Goal: Use online tool/utility: Utilize a website feature to perform a specific function

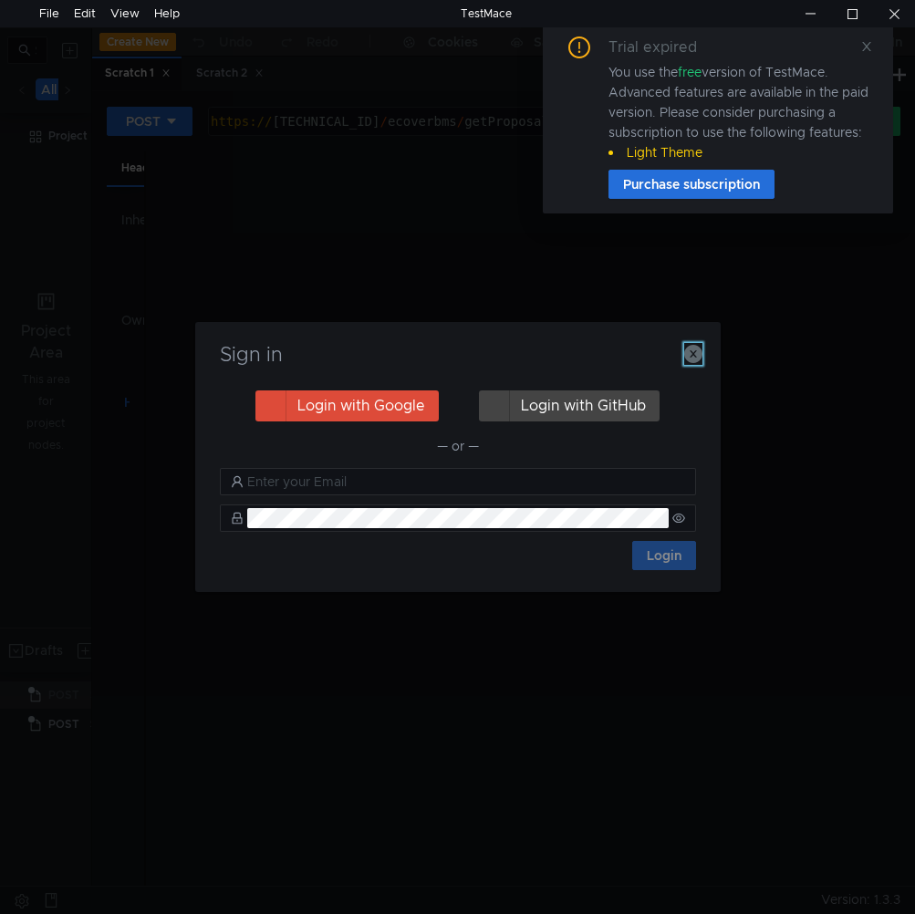
click at [689, 359] on icon "button" at bounding box center [693, 354] width 18 height 18
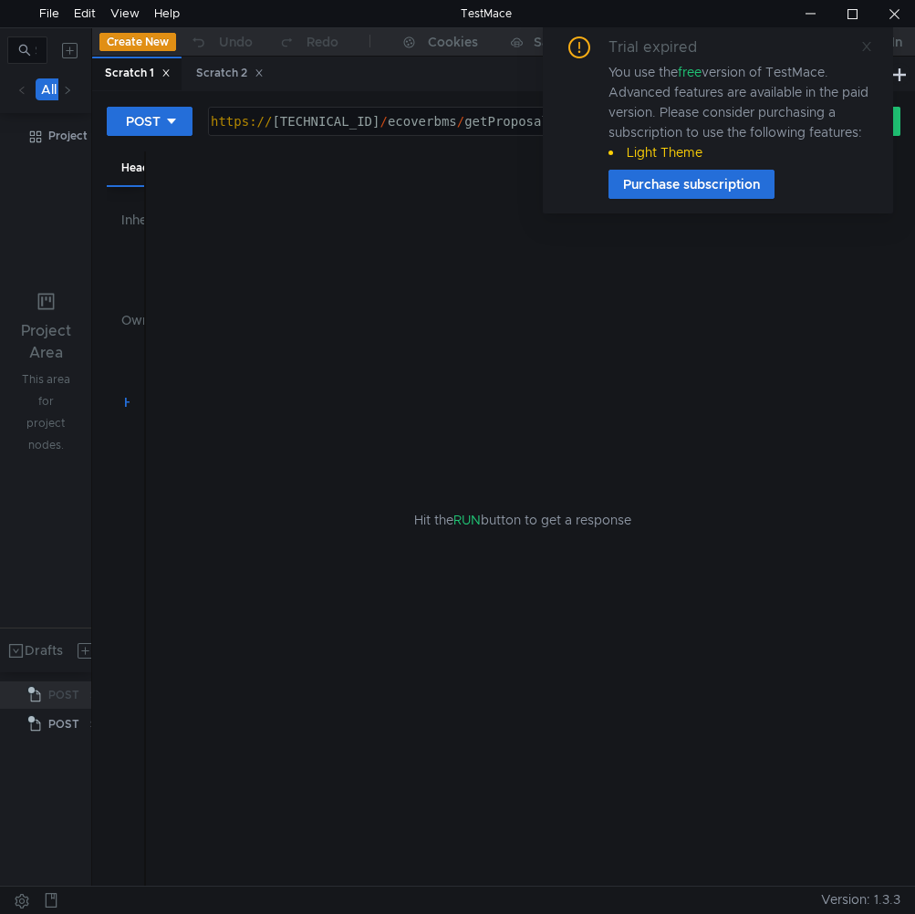
click at [870, 41] on icon at bounding box center [866, 46] width 13 height 13
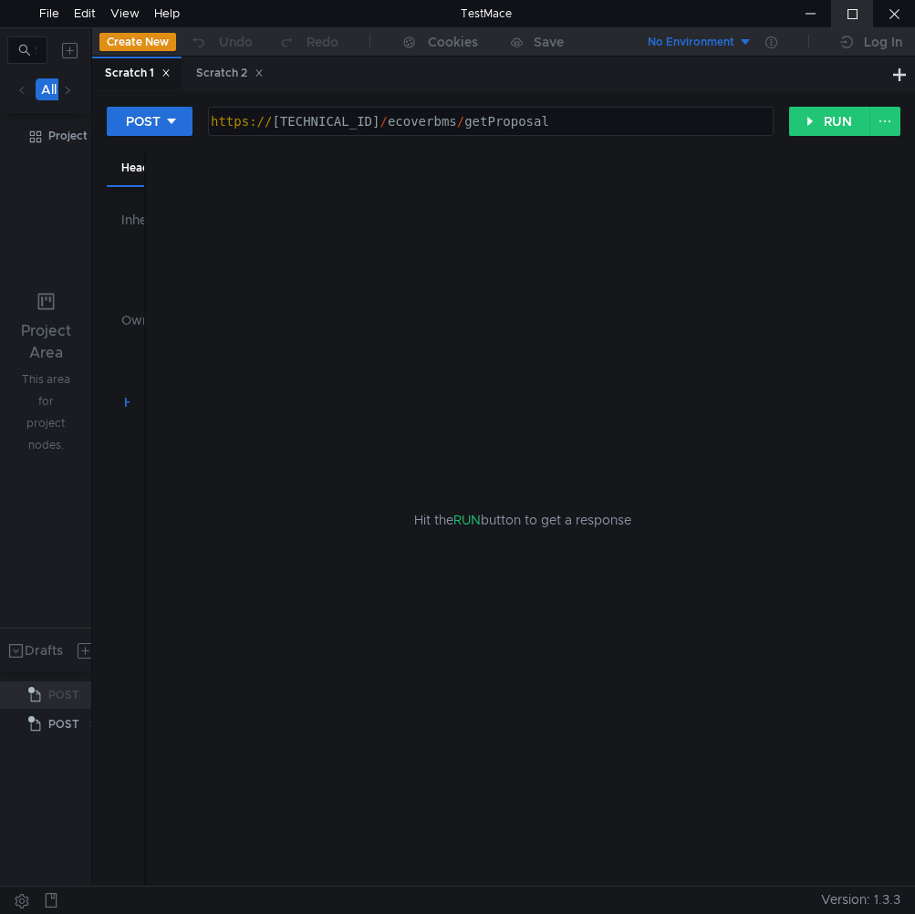
click at [849, 16] on div at bounding box center [852, 13] width 42 height 27
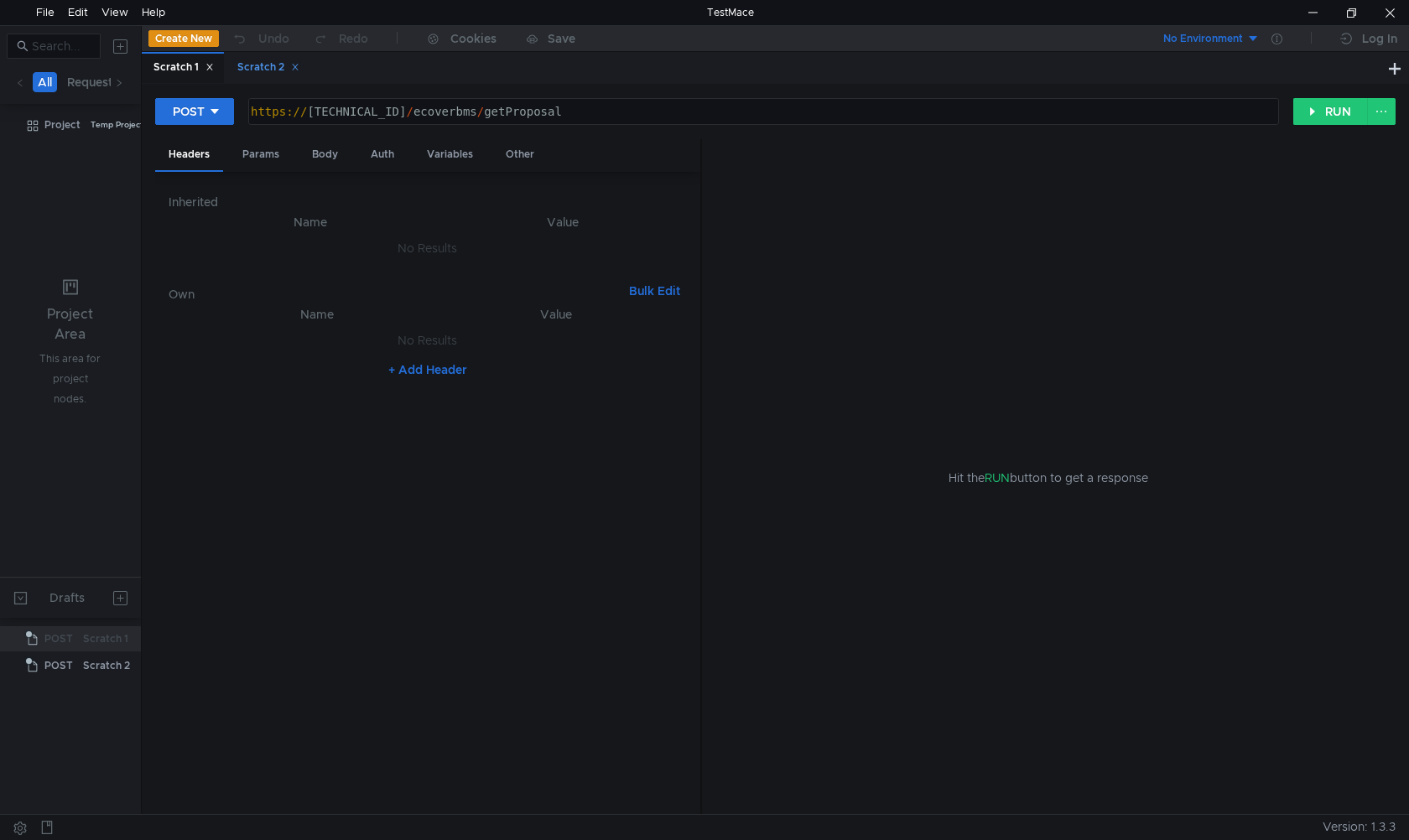
click at [263, 62] on div "Scratch 2" at bounding box center [268, 67] width 62 height 17
type textarea "[URL][DOMAIN_NAME]"
click at [618, 112] on div "https:// [DOMAIN_NAME] / ecoverapi / ECA08 / ECA080103" at bounding box center [761, 126] width 1028 height 43
click at [349, 69] on div "Scratch 1 Scratch 2" at bounding box center [763, 68] width 1243 height 32
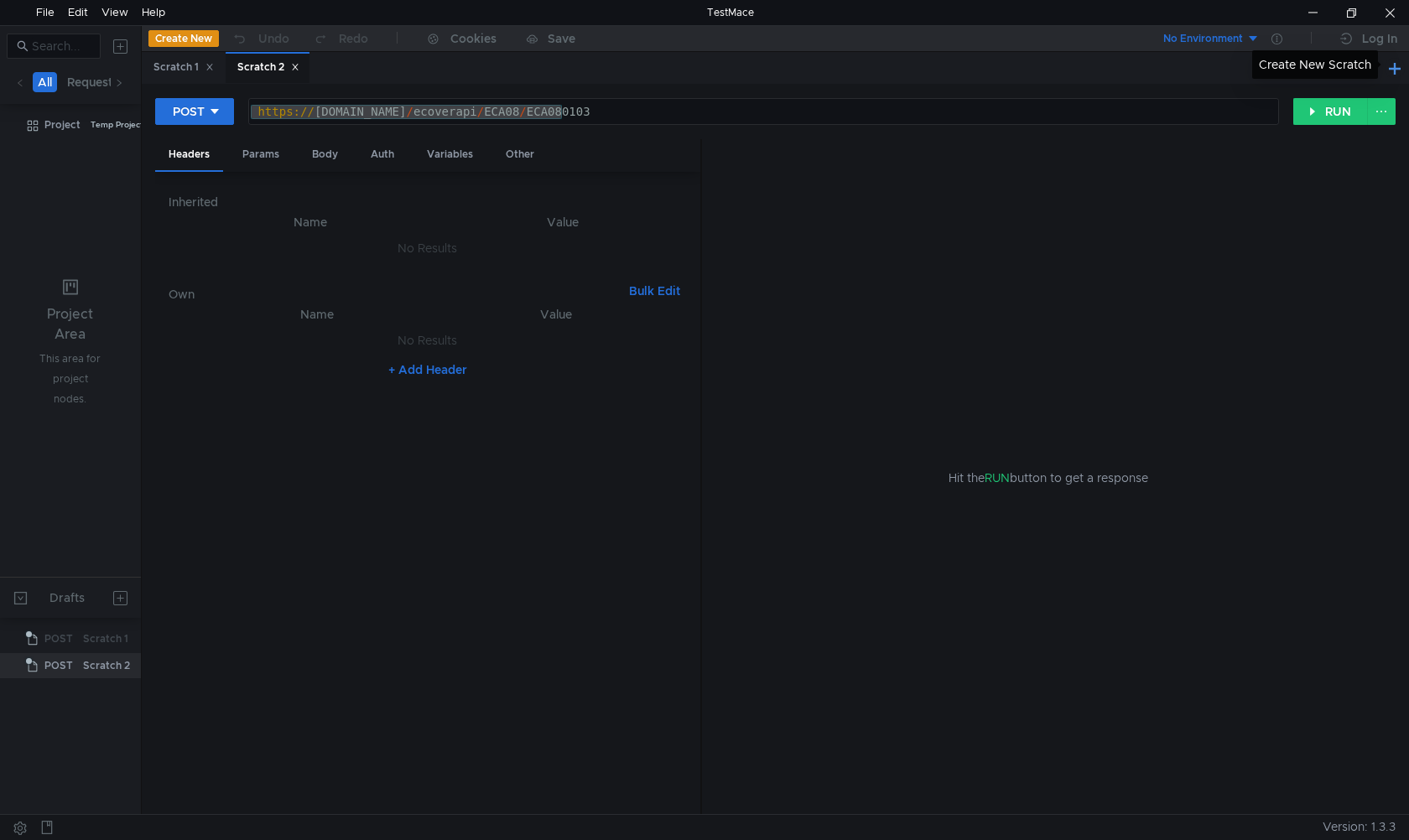
click at [840, 70] on button at bounding box center [1394, 68] width 20 height 20
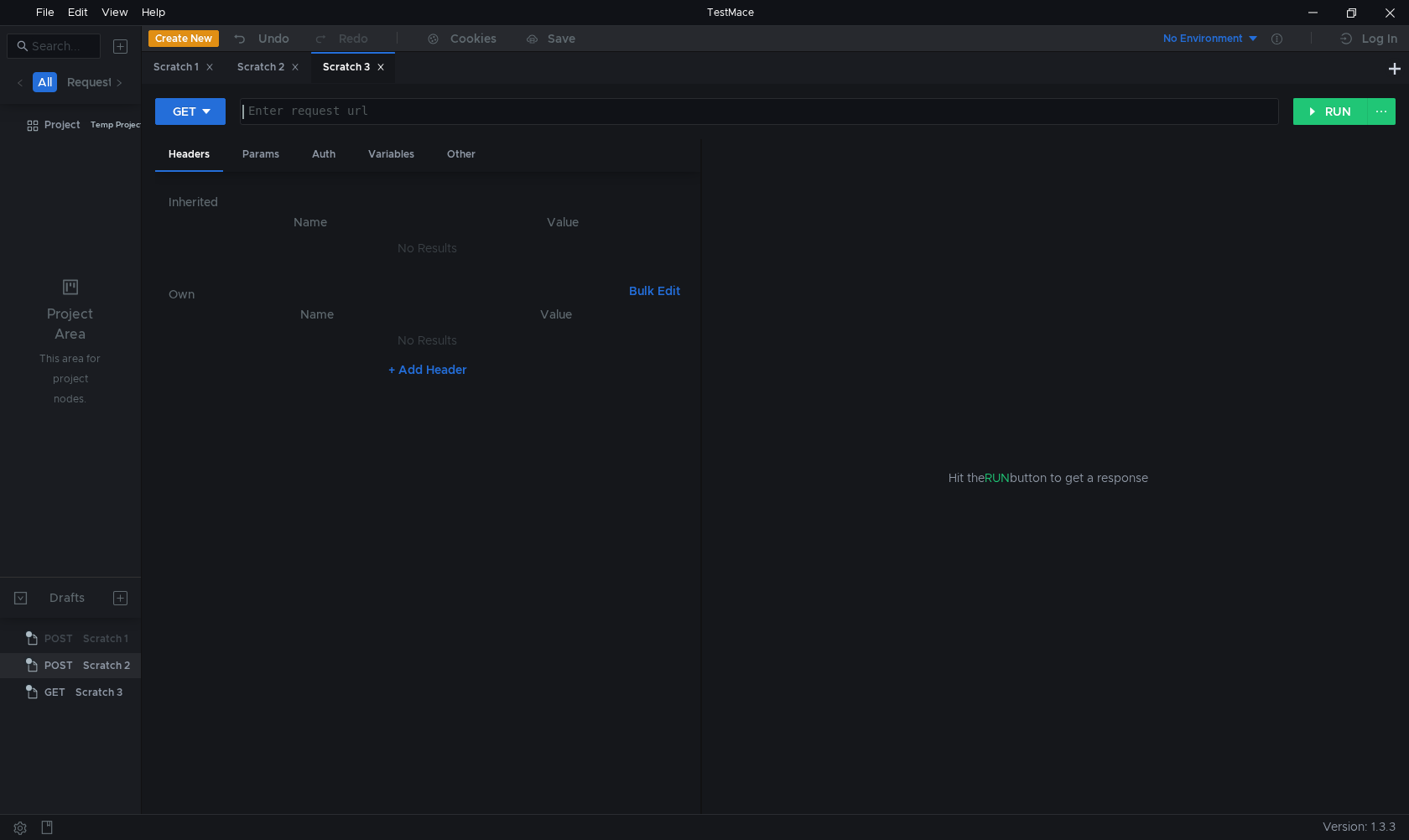
paste textarea "[URL][DOMAIN_NAME]"
click at [840, 117] on div at bounding box center [757, 126] width 1038 height 43
paste textarea "5/ECA050106"
type textarea "[URL][DOMAIN_NAME]"
click at [840, 4] on div at bounding box center [1312, 12] width 39 height 25
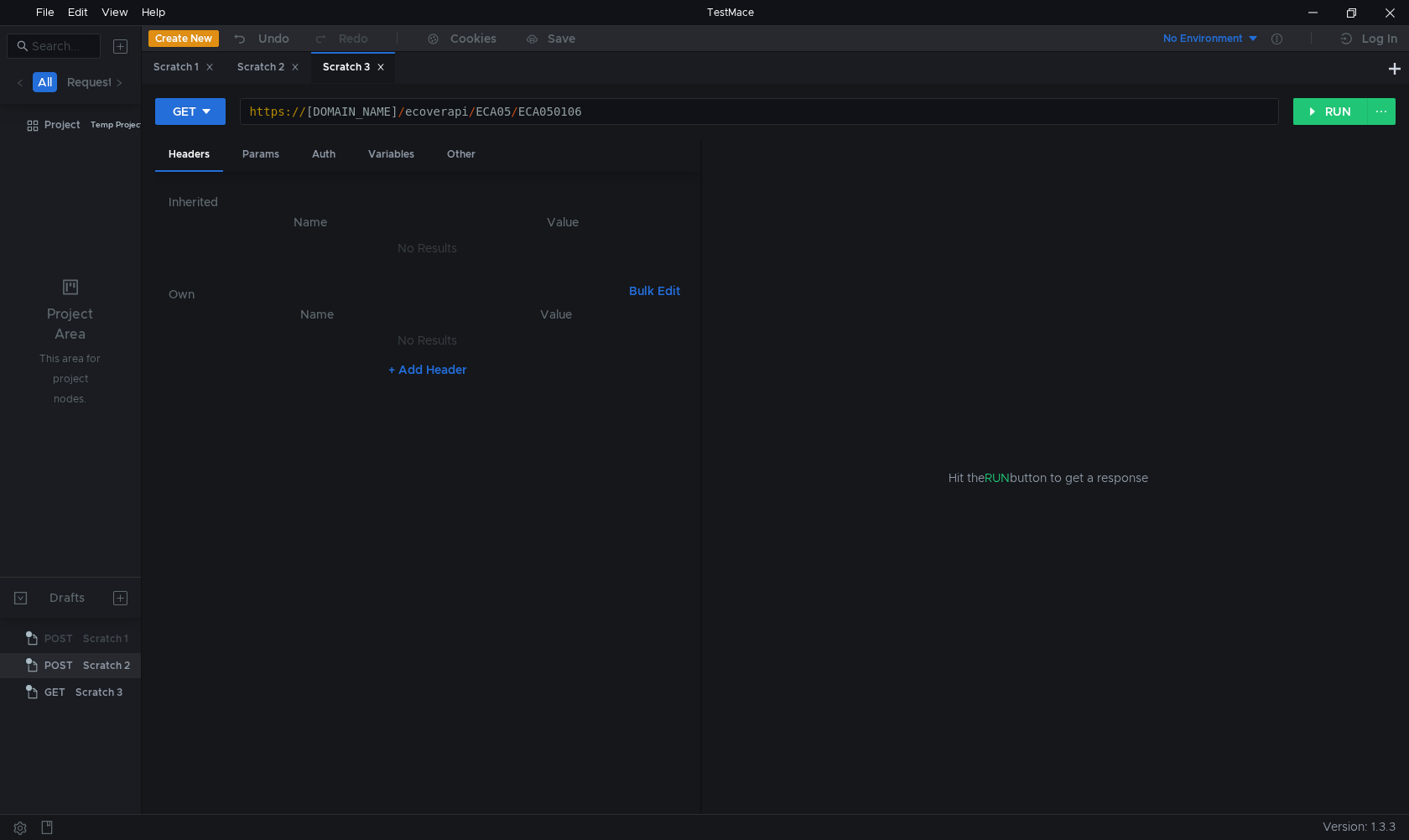
click at [472, 441] on nz-table "Name Value No Results + Add Header" at bounding box center [427, 552] width 518 height 497
click at [312, 477] on nz-table "Name Value No Results + Add Header" at bounding box center [427, 552] width 518 height 497
click at [263, 159] on div "Params" at bounding box center [260, 154] width 63 height 31
click at [342, 155] on div "Auth" at bounding box center [324, 154] width 51 height 31
click at [208, 112] on icon at bounding box center [206, 111] width 12 height 12
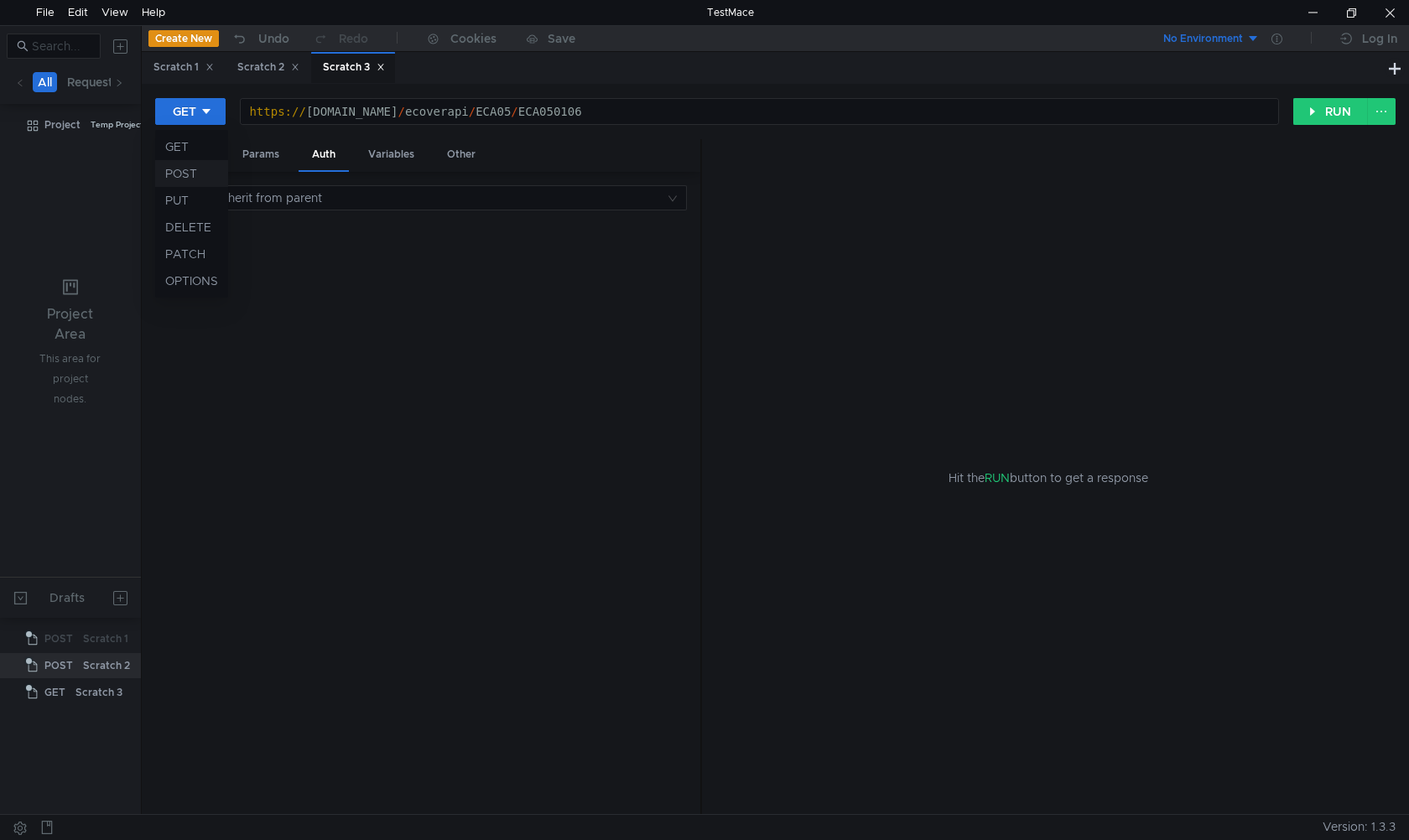
click at [185, 182] on li "POST" at bounding box center [191, 173] width 73 height 27
click at [244, 267] on div at bounding box center [427, 523] width 518 height 613
paste textarea ""20250815""
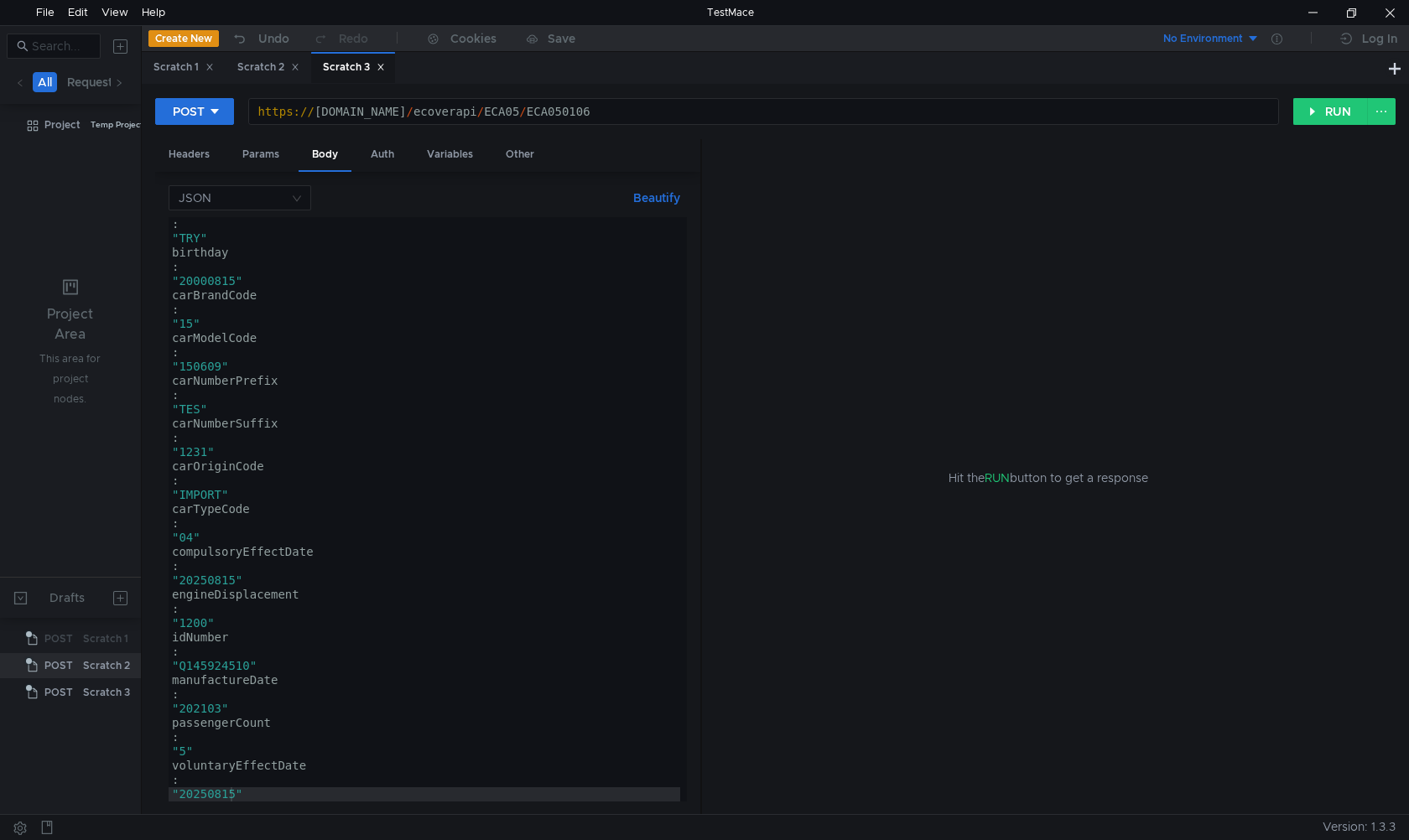
click at [647, 198] on button "Beautify" at bounding box center [657, 198] width 61 height 20
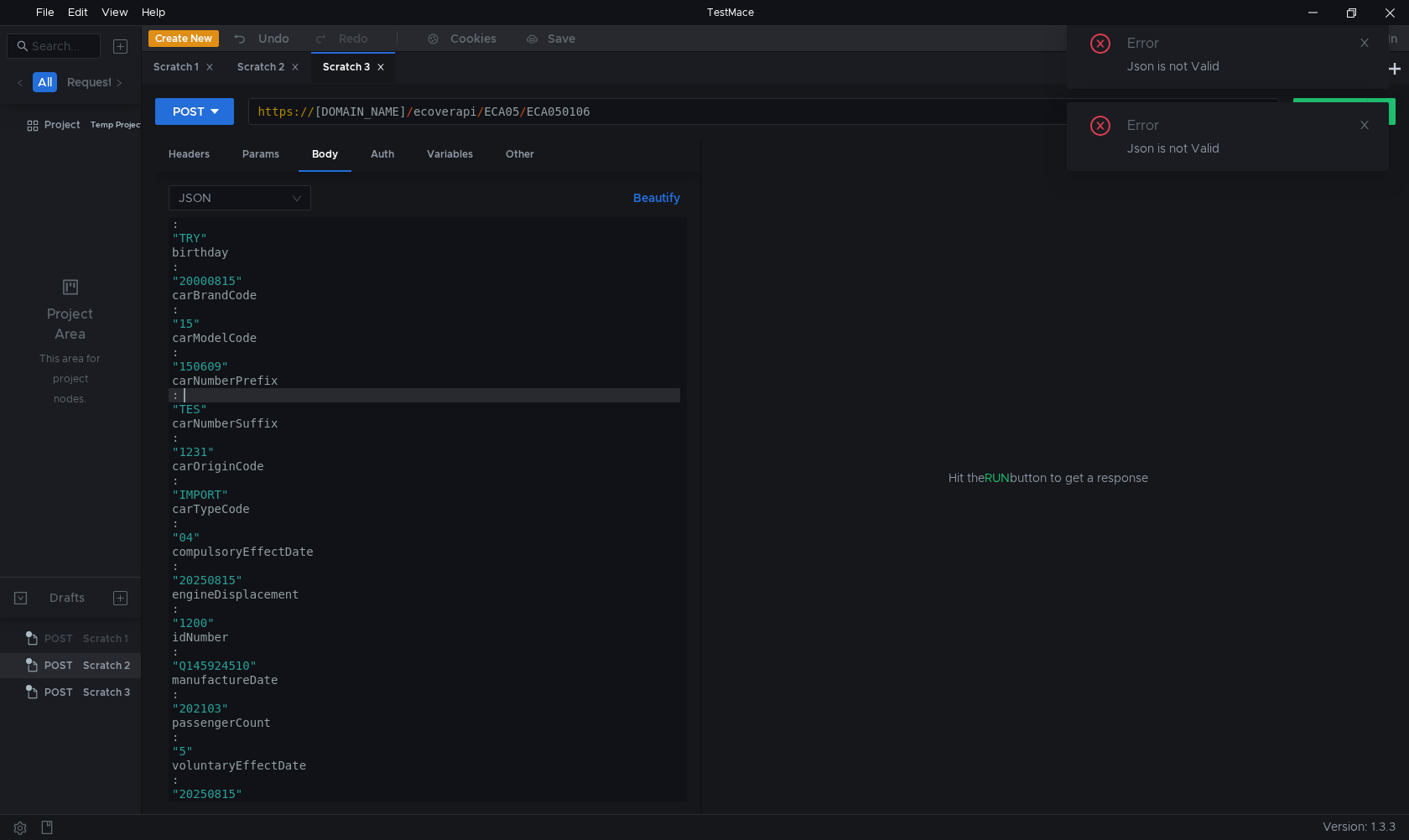
click at [482, 394] on div ": "TRY" birthday : "[DEMOGRAPHIC_DATA]" carBrandCode : "15" carModelCode : "150…" at bounding box center [424, 523] width 512 height 613
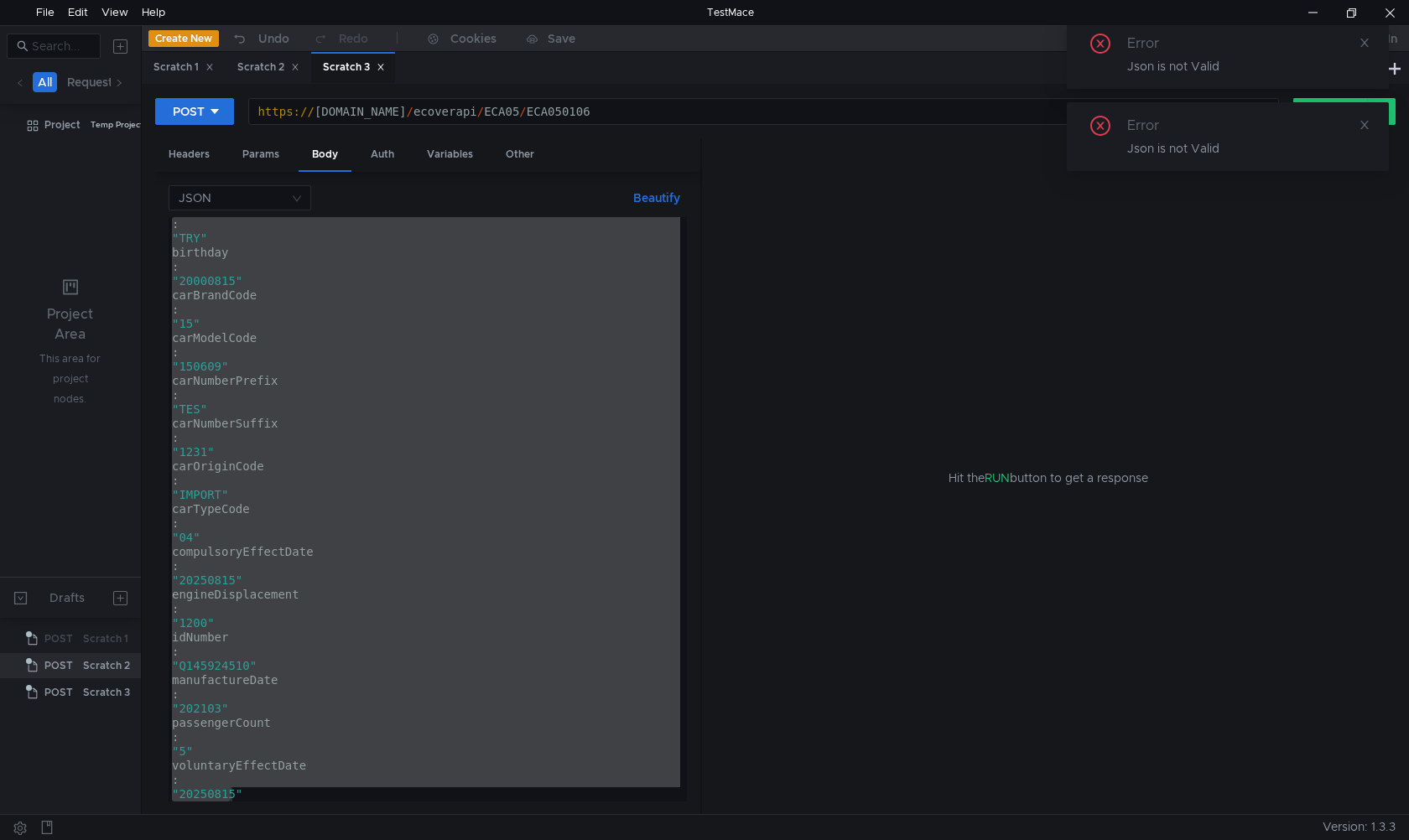
click at [662, 194] on button "Beautify" at bounding box center [657, 198] width 61 height 20
click at [516, 378] on div ": "TRY" birthday : "[DEMOGRAPHIC_DATA]" carBrandCode : "15" carModelCode : "150…" at bounding box center [424, 509] width 512 height 585
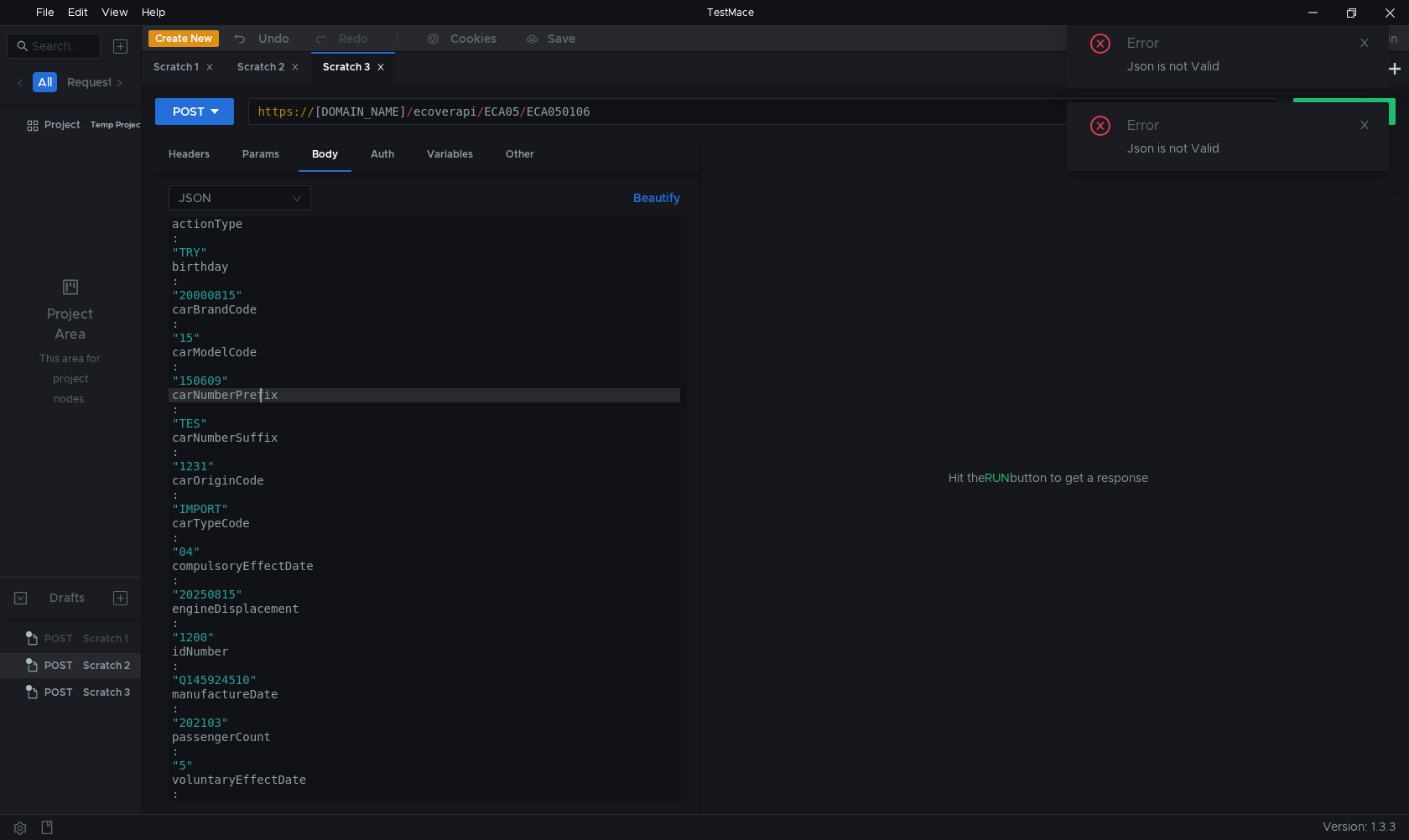
scroll to position [0, 0]
type textarea ": "20250815""
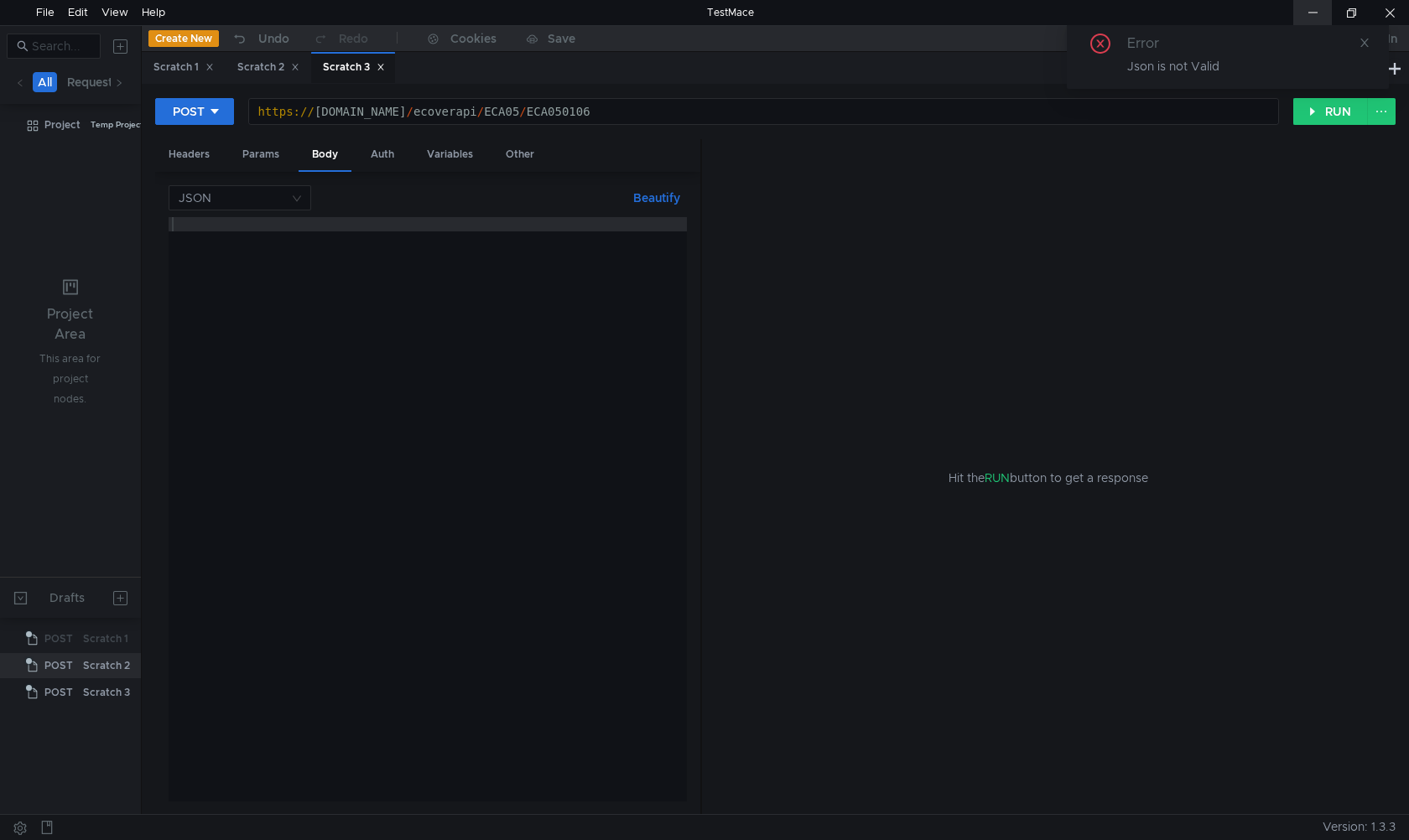
click at [840, 9] on div at bounding box center [1312, 12] width 39 height 25
click at [309, 483] on div at bounding box center [427, 523] width 518 height 613
paste textarea "{"actionType":"TRY","idNumber":"Q145924510","birthday":"[DEMOGRAPHIC_DATA]","ca…"
click at [650, 198] on button "Beautify" at bounding box center [657, 198] width 61 height 20
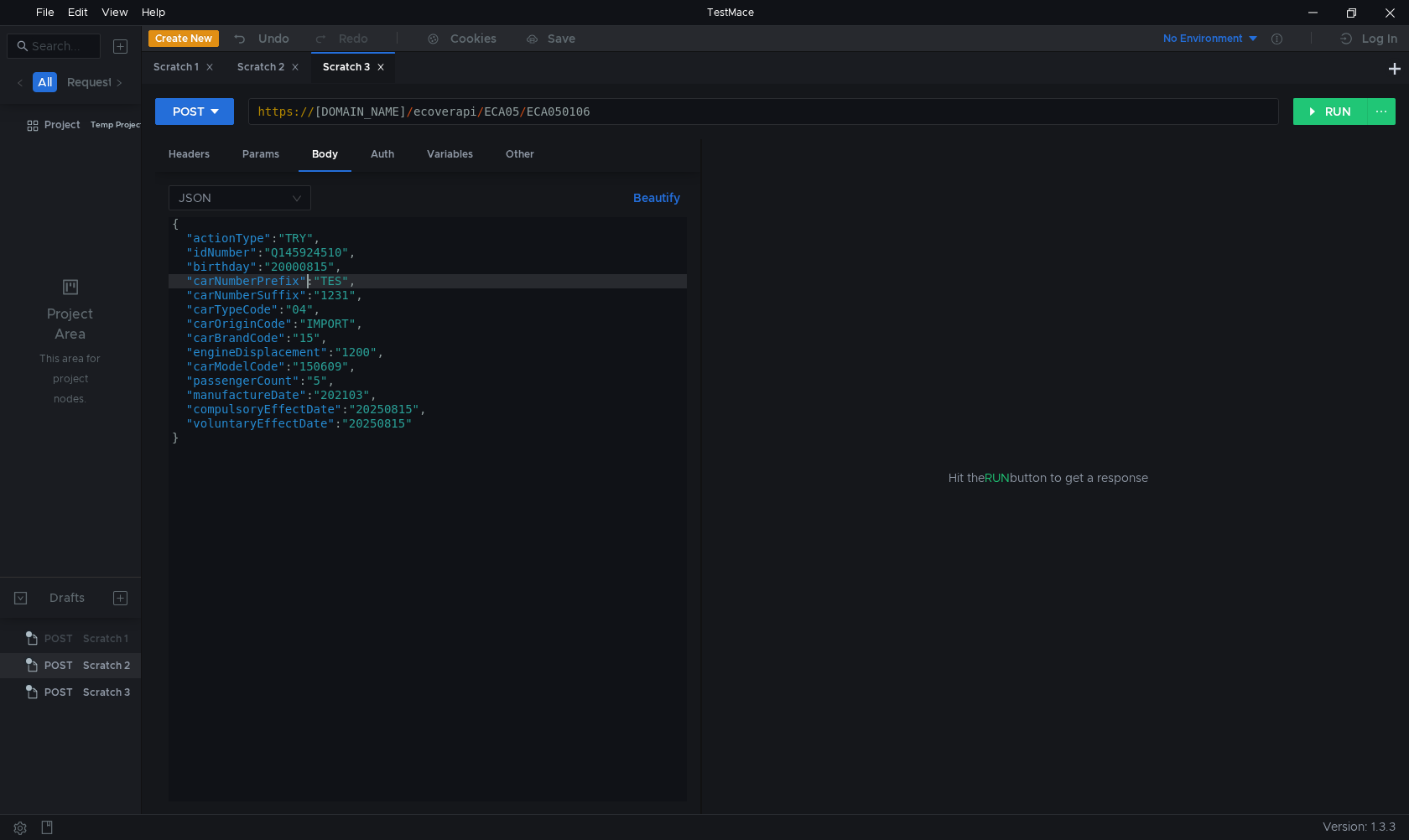
click at [308, 278] on div "{ "actionType" : "TRY" , "idNumber" : "Q145924510" , "birthday" : "[DEMOGRAPHIC…" at bounding box center [427, 523] width 518 height 613
click at [840, 114] on button "RUN" at bounding box center [1330, 111] width 74 height 27
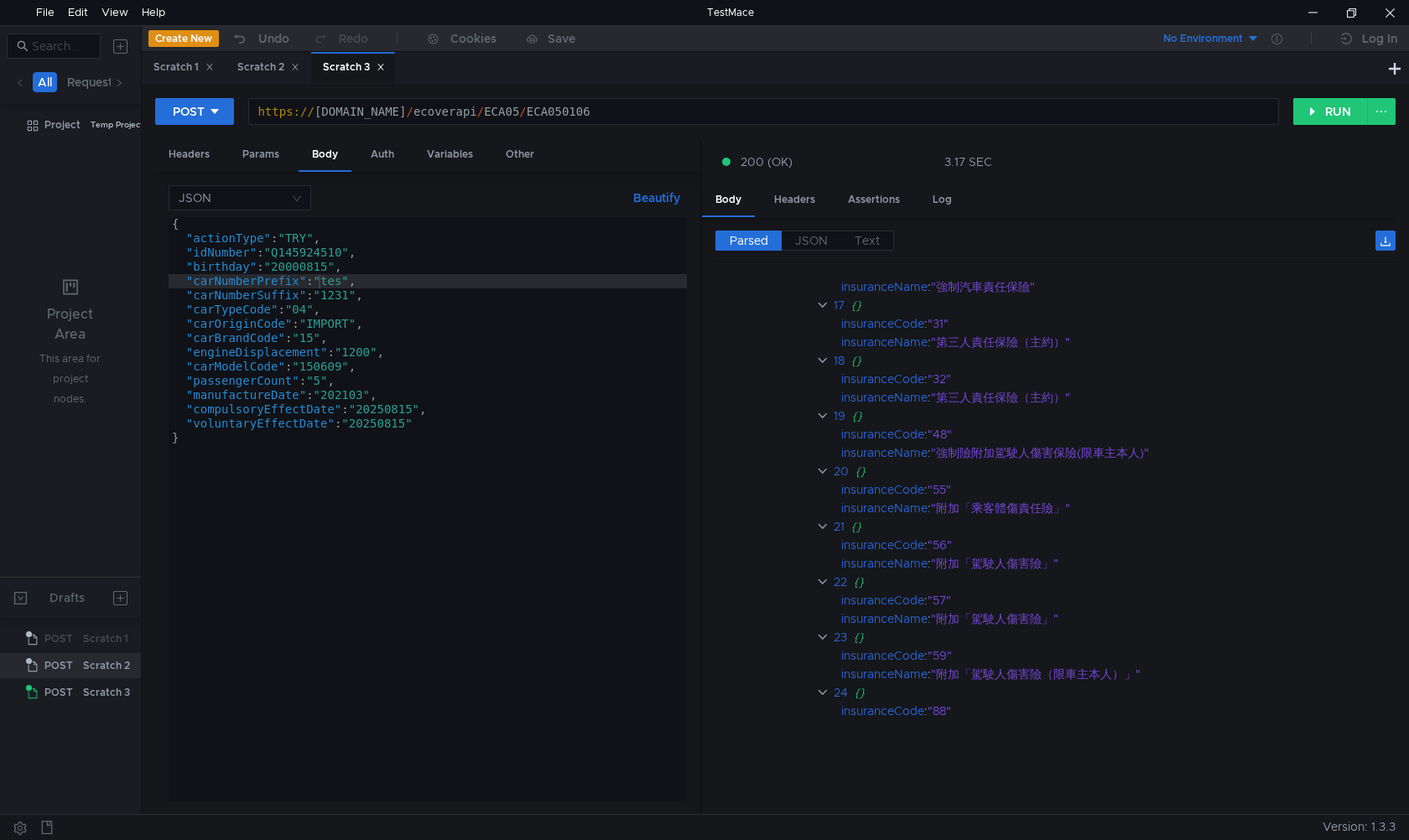
scroll to position [3197, 0]
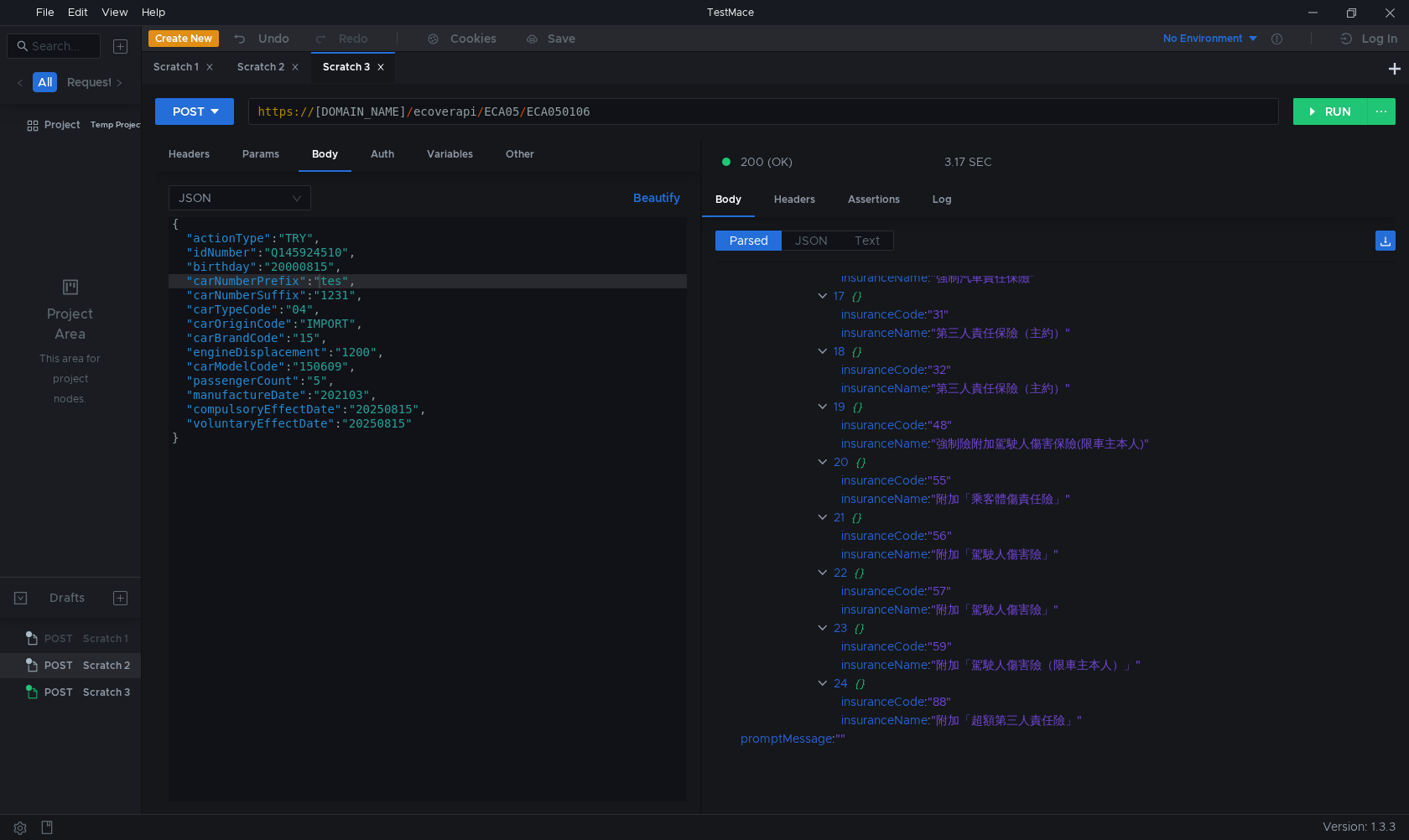
type textarea "}"
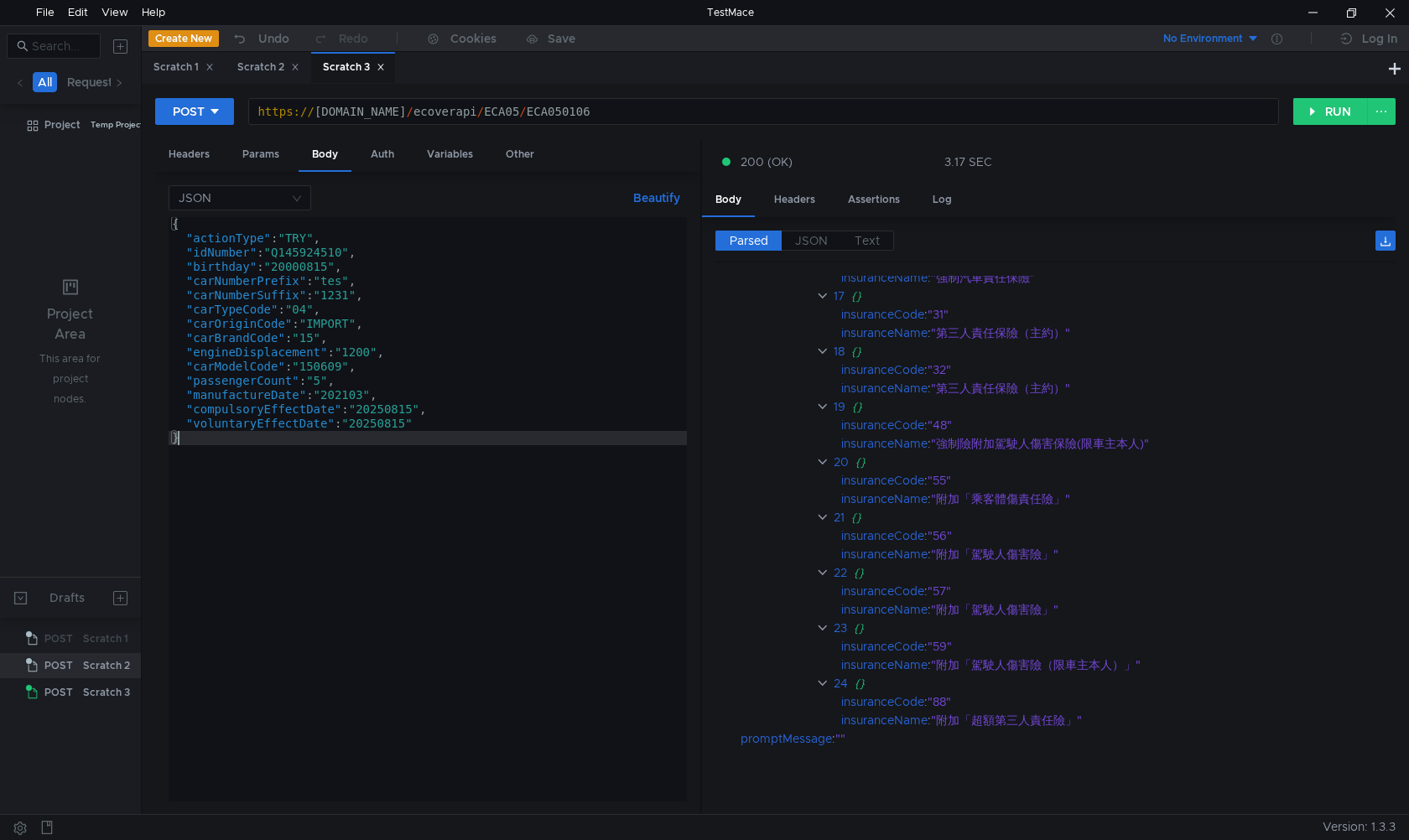
click at [502, 676] on div "{ "actionType" : "TRY" , "idNumber" : "Q145924510" , "birthday" : "[DEMOGRAPHIC…" at bounding box center [427, 523] width 518 height 613
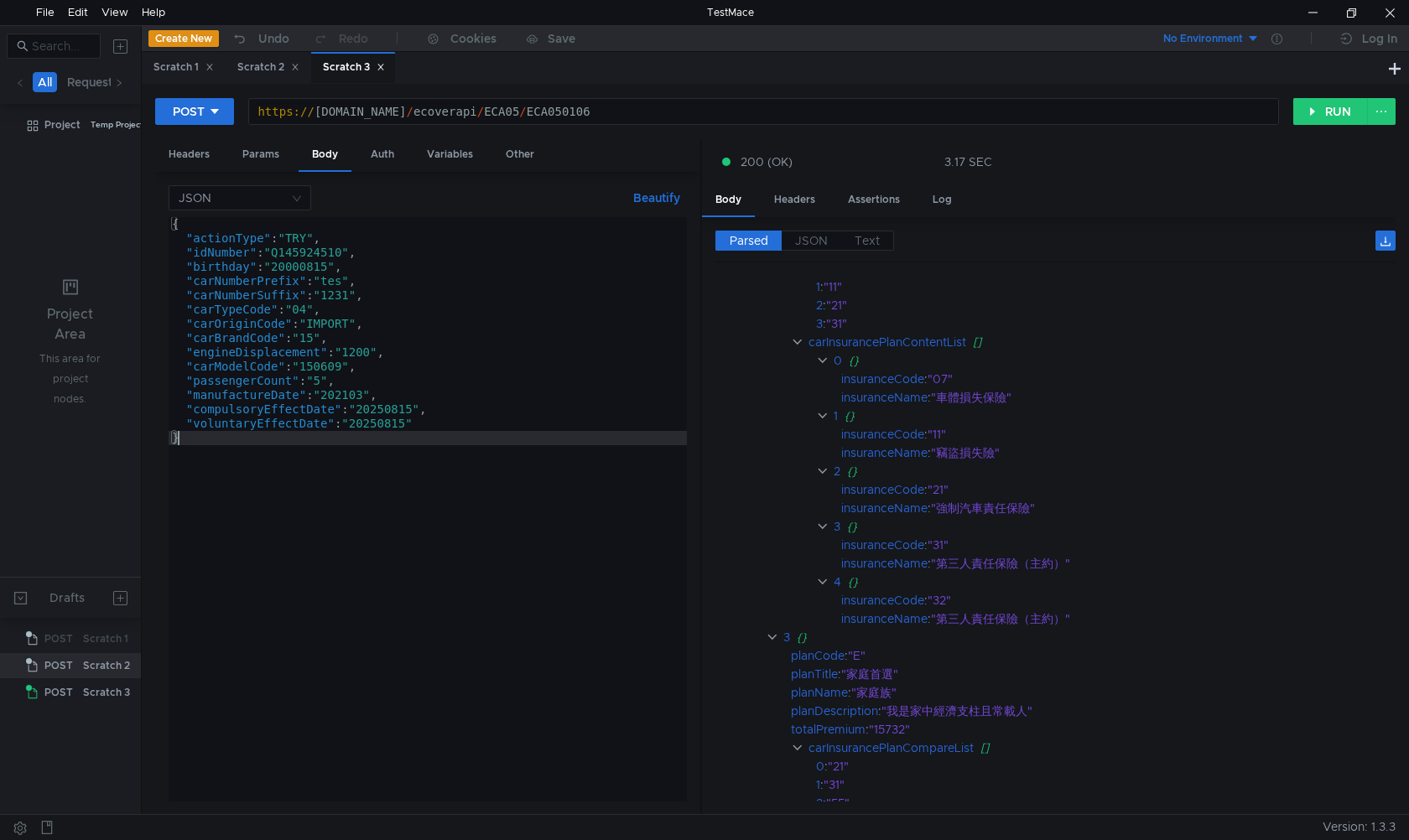
scroll to position [0, 0]
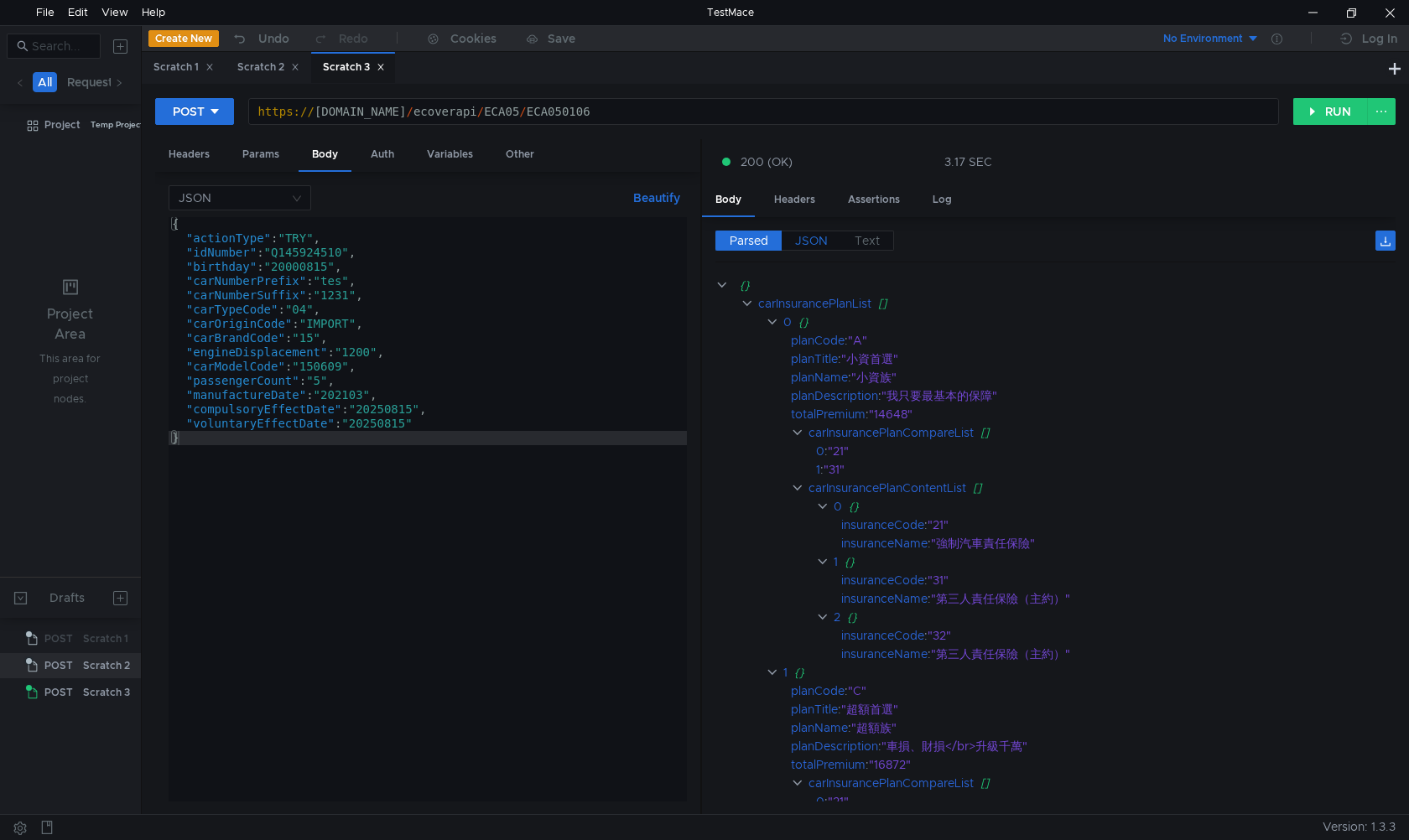
click at [809, 241] on span "JSON" at bounding box center [812, 241] width 33 height 15
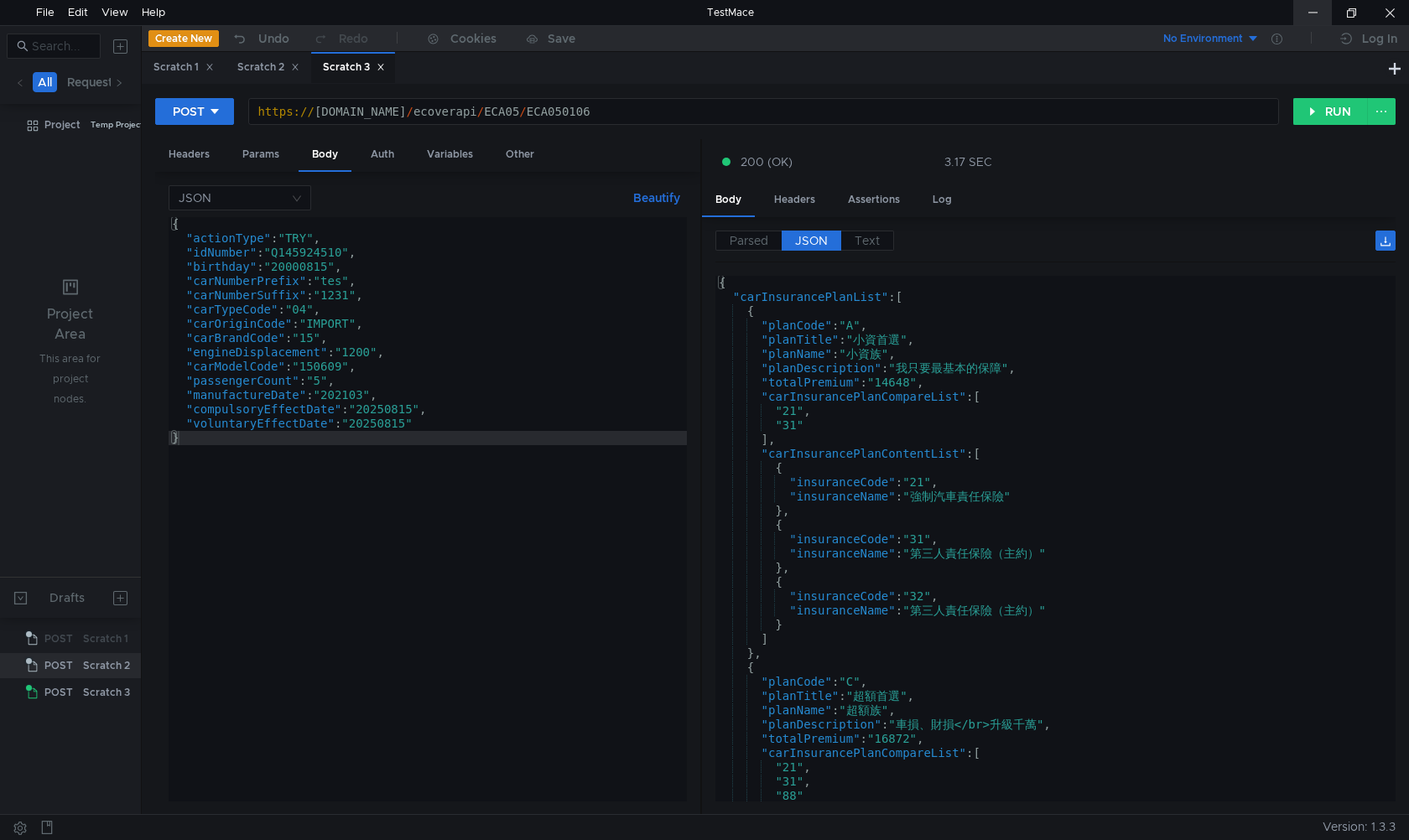
click at [840, 11] on div at bounding box center [1312, 12] width 39 height 25
